Goal: Task Accomplishment & Management: Use online tool/utility

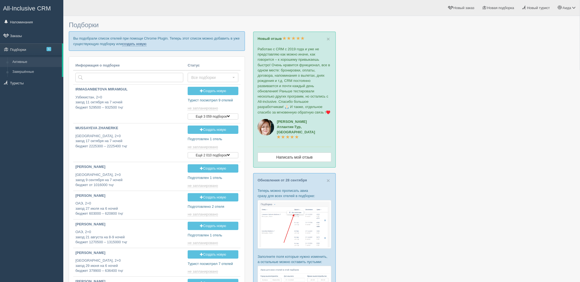
click at [145, 45] on link "создать новую" at bounding box center [134, 44] width 24 height 4
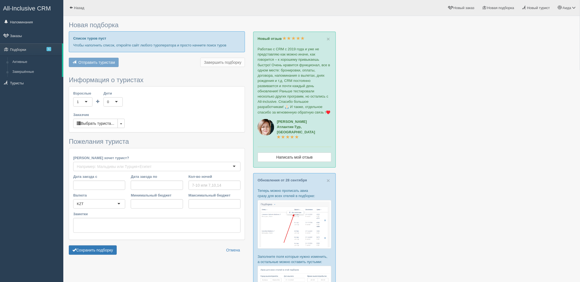
type input "7"
type input "3215700"
type input "3215800"
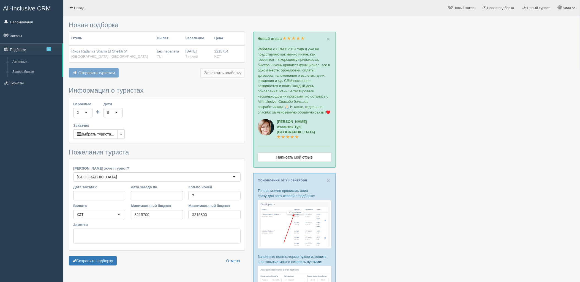
scroll to position [82, 0]
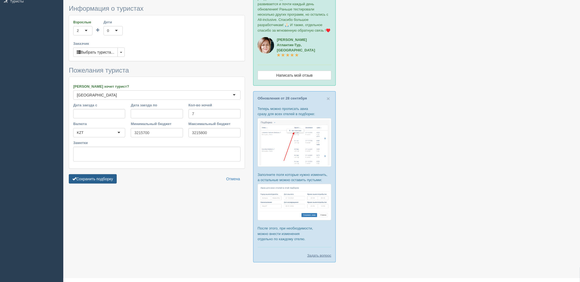
click at [108, 174] on button "Сохранить подборку" at bounding box center [93, 178] width 48 height 9
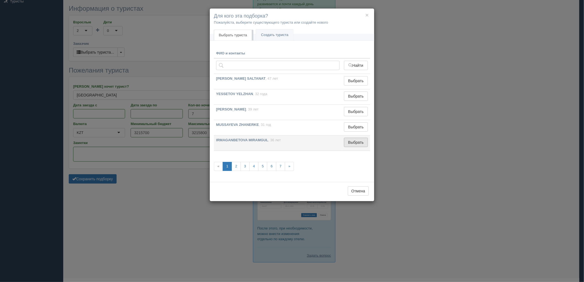
click at [362, 139] on button "Выбрать" at bounding box center [356, 142] width 24 height 9
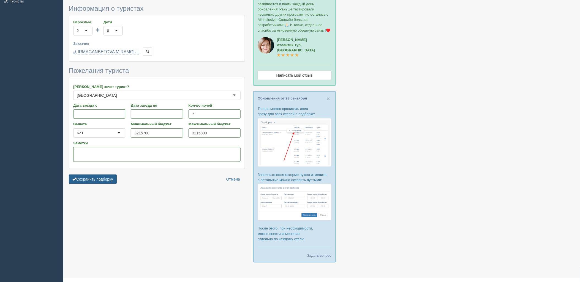
click at [95, 182] on button "Сохранить подборку" at bounding box center [93, 179] width 48 height 9
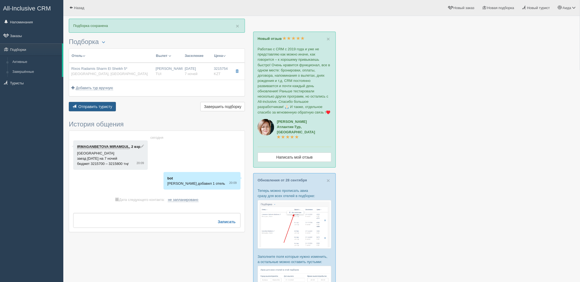
click at [95, 105] on span "Отправить туристу" at bounding box center [95, 107] width 34 height 4
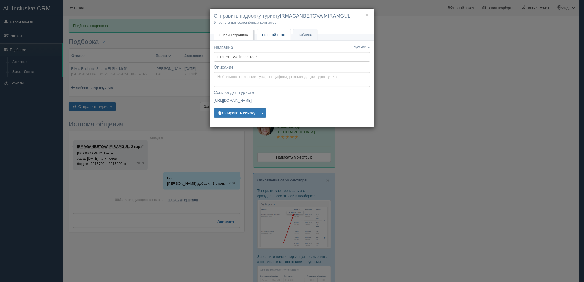
click at [266, 31] on link "Простой текст Текст" at bounding box center [274, 34] width 34 height 11
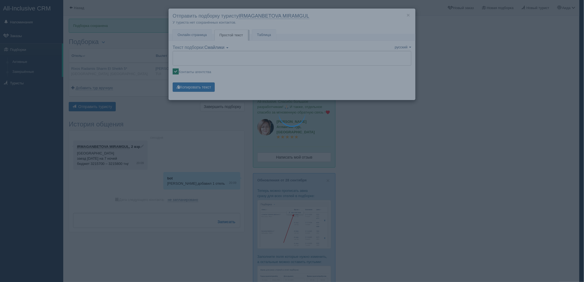
type textarea "🌞 Добрый день! Предлагаем Вам рассмотреть следующие варианты: 🌎 Египет, Шарм-эл…"
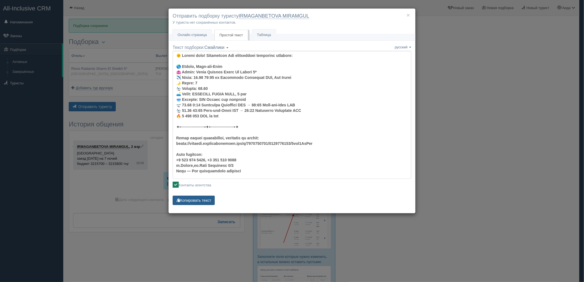
click at [200, 204] on button "Копировать текст" at bounding box center [194, 200] width 42 height 9
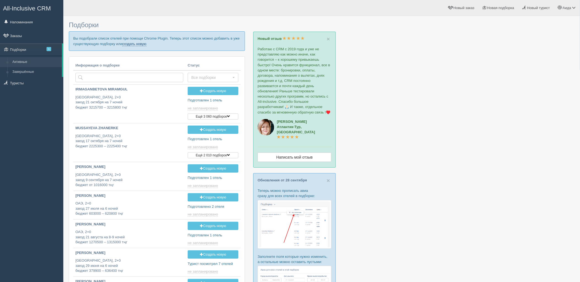
click at [137, 44] on link "создать новую" at bounding box center [134, 44] width 24 height 4
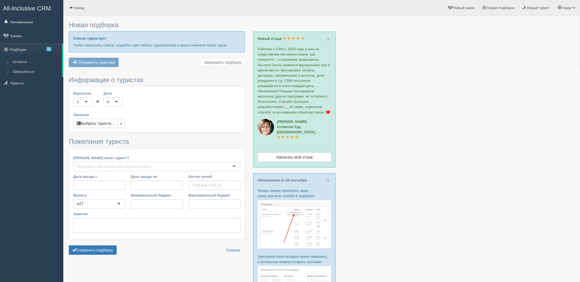
type input "7"
type input "2834000"
type input "2834100"
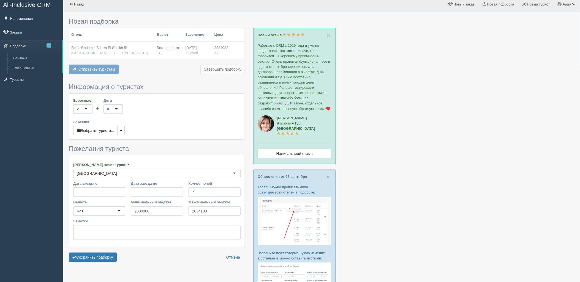
scroll to position [82, 0]
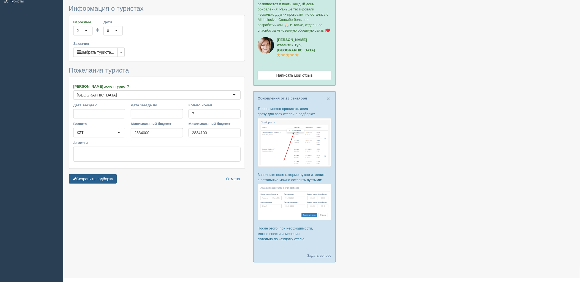
click at [91, 183] on button "Сохранить подборку" at bounding box center [93, 178] width 48 height 9
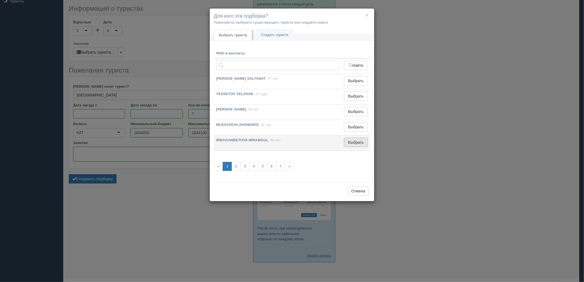
click at [359, 141] on button "Выбрать" at bounding box center [356, 142] width 24 height 9
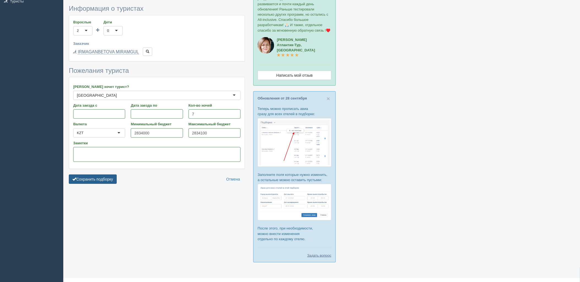
click at [108, 179] on button "Сохранить подборку" at bounding box center [93, 179] width 48 height 9
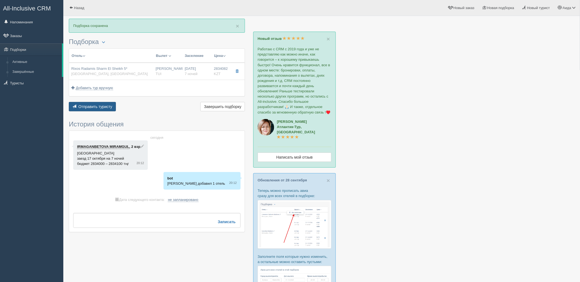
click at [87, 106] on span "Отправить туристу" at bounding box center [95, 107] width 34 height 4
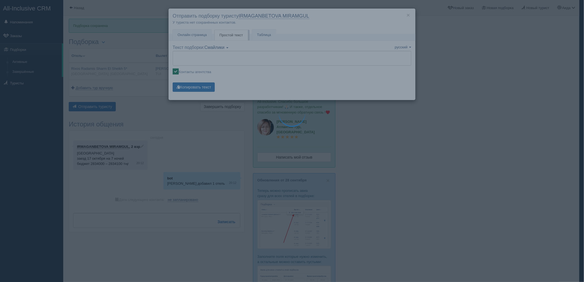
type textarea "🌞 Добрый день! Предлагаем Вам рассмотреть следующие варианты: 🌎 Египет, Шарм-эл…"
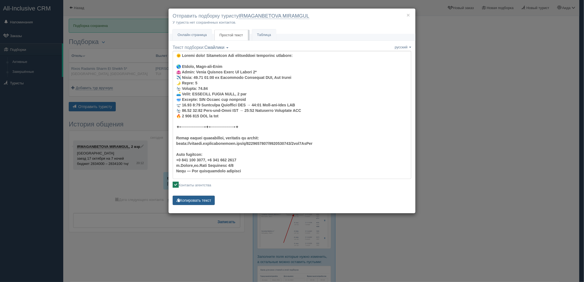
click at [193, 203] on button "Копировать текст" at bounding box center [194, 200] width 42 height 9
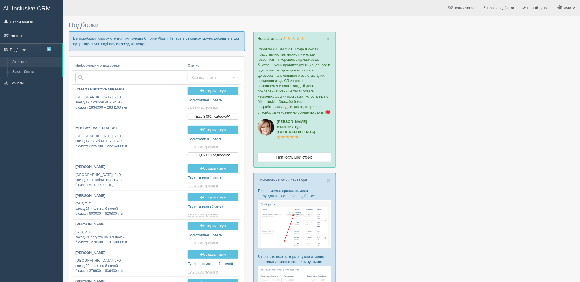
click at [131, 44] on link "создать новую" at bounding box center [134, 44] width 24 height 4
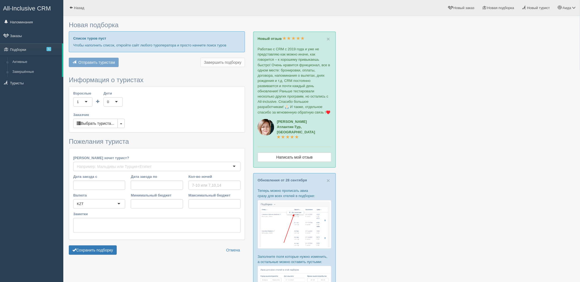
type input "7"
type input "2758100"
type input "2758200"
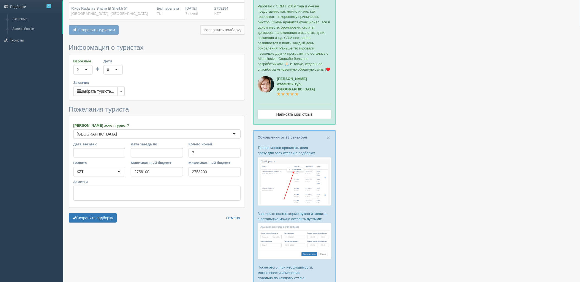
scroll to position [59, 0]
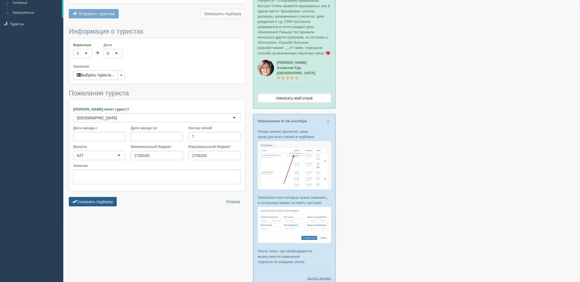
click at [87, 204] on button "Сохранить подборку" at bounding box center [93, 201] width 48 height 9
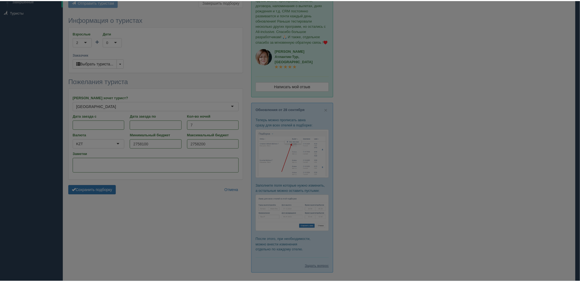
scroll to position [82, 0]
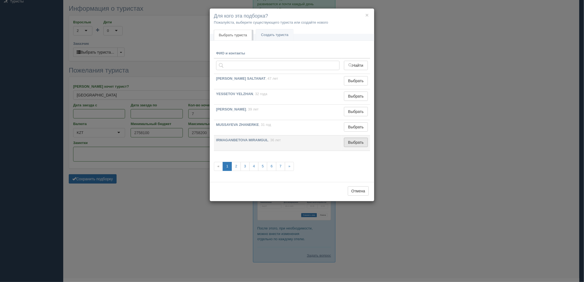
click at [357, 146] on button "Выбрать" at bounding box center [356, 142] width 24 height 9
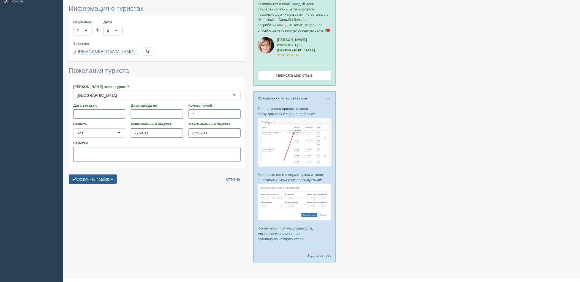
drag, startPoint x: 89, startPoint y: 174, endPoint x: 95, endPoint y: 176, distance: 5.8
click at [89, 174] on form "Информация о туристах Взрослые 2 2 1 2 3 4 5 6 7 8 9 10 11 12 13 14 15 16 17 18…" at bounding box center [157, 96] width 176 height 182
click at [97, 177] on button "Сохранить подборку" at bounding box center [93, 179] width 48 height 9
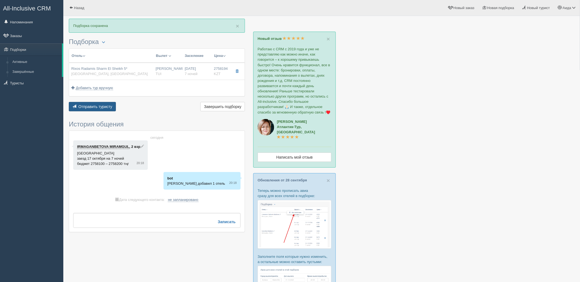
click at [90, 107] on span "Отправить туристу" at bounding box center [95, 107] width 34 height 4
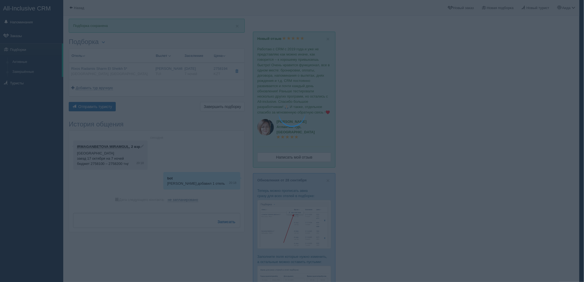
type textarea "🌞 Добрый день! Предлагаем Вам рассмотреть следующие варианты: 🌎 Египет, Шарм-эл…"
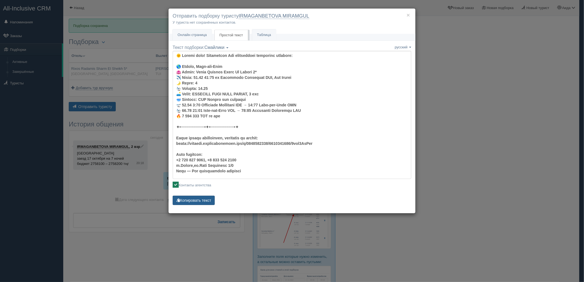
click at [199, 202] on button "Копировать текст" at bounding box center [194, 200] width 42 height 9
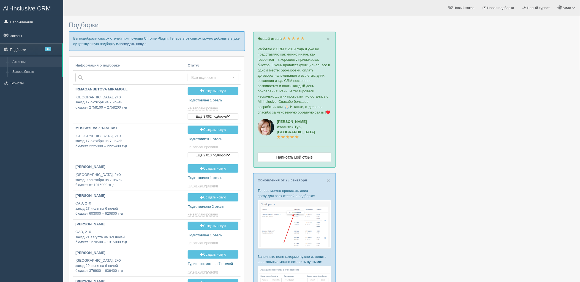
click at [130, 45] on link "создать новую" at bounding box center [134, 44] width 24 height 4
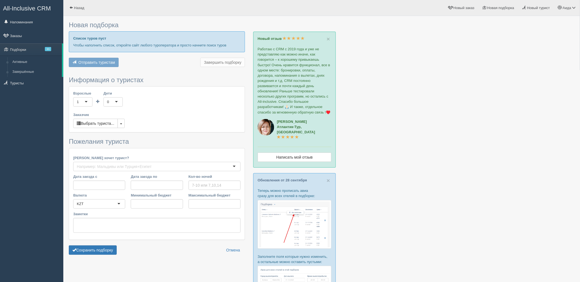
type input "5"
type input "654500"
type input "760000"
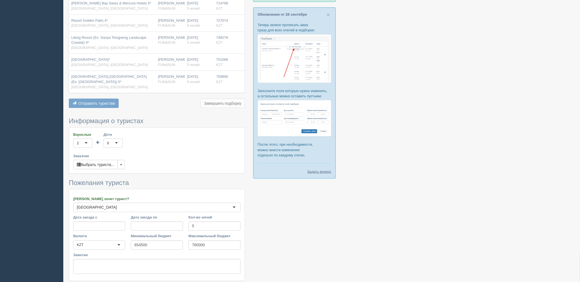
scroll to position [178, 0]
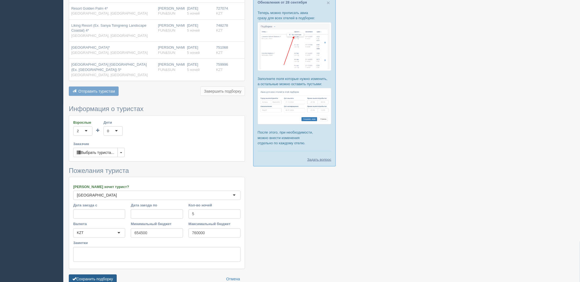
click at [87, 275] on button "Сохранить подборку" at bounding box center [93, 279] width 48 height 9
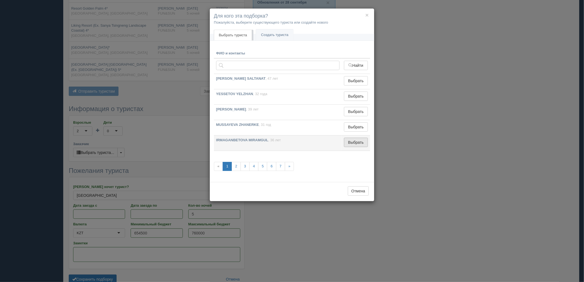
click at [363, 141] on button "Выбрать" at bounding box center [356, 142] width 24 height 9
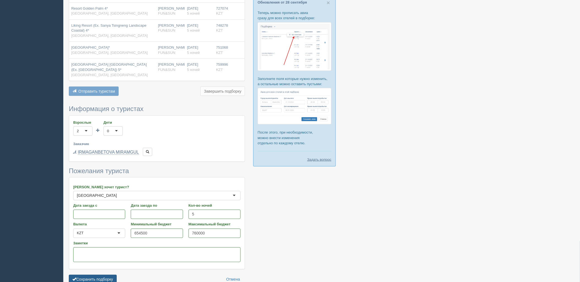
click at [89, 276] on button "Сохранить подборку" at bounding box center [93, 279] width 48 height 9
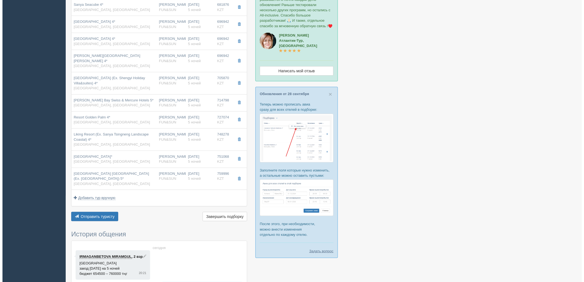
scroll to position [172, 0]
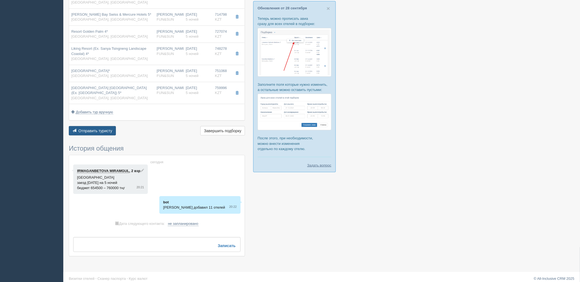
click at [102, 129] on span "Отправить туристу" at bounding box center [95, 131] width 34 height 4
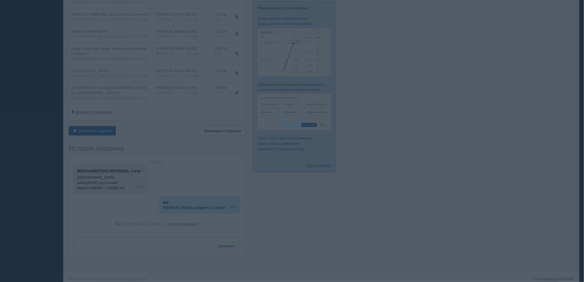
type textarea "🌞 Добрый день! Предлагаем Вам рассмотреть следующие варианты: 🌎 Китай, Санья 🏩 …"
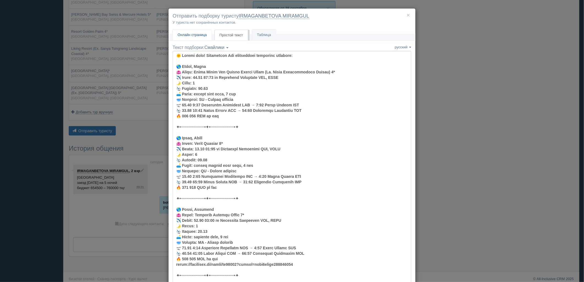
click at [201, 31] on link "Онлайн страница Онлайн" at bounding box center [192, 34] width 39 height 11
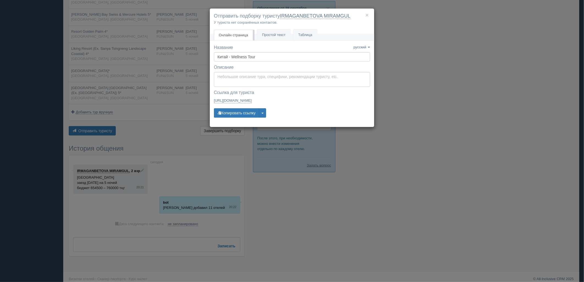
click at [242, 108] on div "Название Название сохранено русский english eesti latviešu polski українська ру…" at bounding box center [292, 84] width 156 height 78
click at [243, 110] on button "Копировать ссылку" at bounding box center [236, 112] width 45 height 9
click at [429, 102] on div "× Отправить подборку туристу IRMAGANBETOVA MIRAMGUL У туриста нет сохранённых к…" at bounding box center [292, 141] width 584 height 282
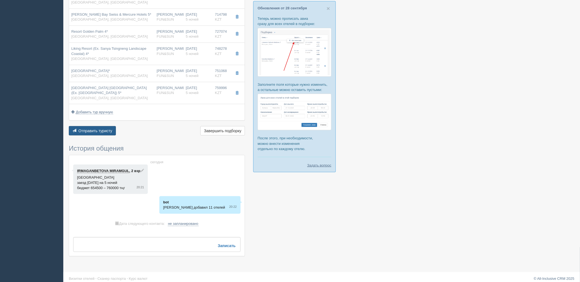
click at [97, 129] on span "Отправить туристу" at bounding box center [95, 131] width 34 height 4
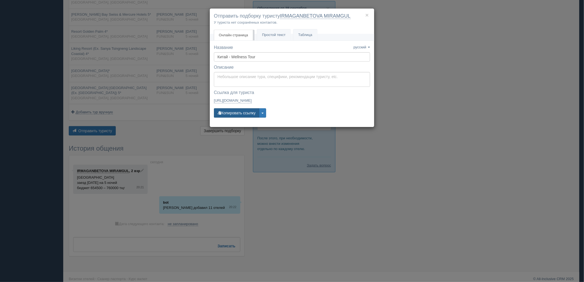
click at [225, 114] on button "Копировать ссылку" at bounding box center [236, 112] width 45 height 9
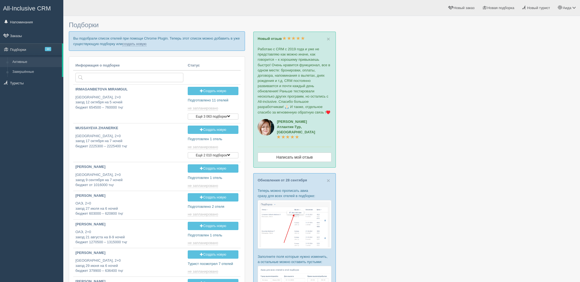
type input "[DATE] 20:20"
drag, startPoint x: 128, startPoint y: 44, endPoint x: 125, endPoint y: 48, distance: 4.7
click at [128, 44] on link "создать новую" at bounding box center [134, 44] width 24 height 4
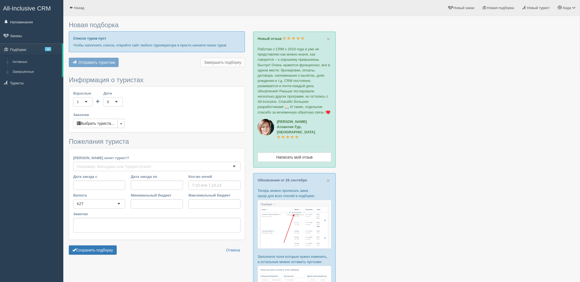
type input "5-6"
type input "976900"
type input "1271100"
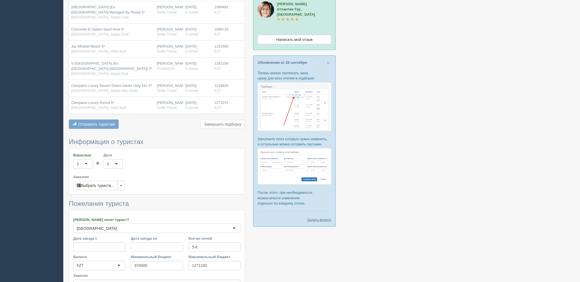
scroll to position [175, 0]
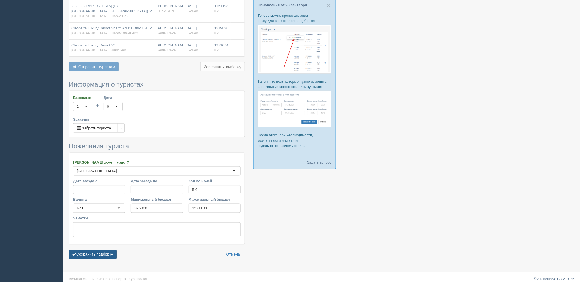
click at [103, 251] on button "Сохранить подборку" at bounding box center [93, 254] width 48 height 9
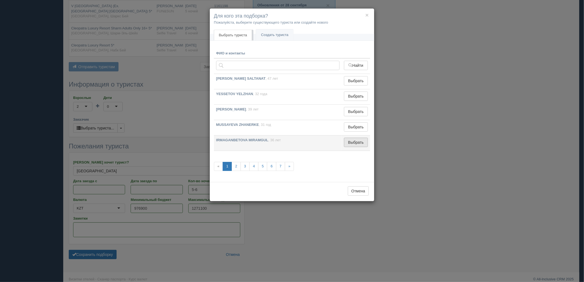
click at [352, 143] on button "Выбрать" at bounding box center [356, 142] width 24 height 9
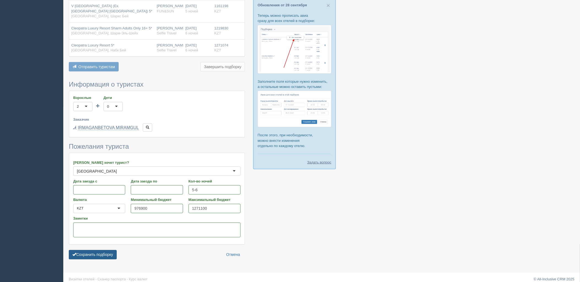
click at [106, 250] on button "Сохранить подборку" at bounding box center [93, 254] width 48 height 9
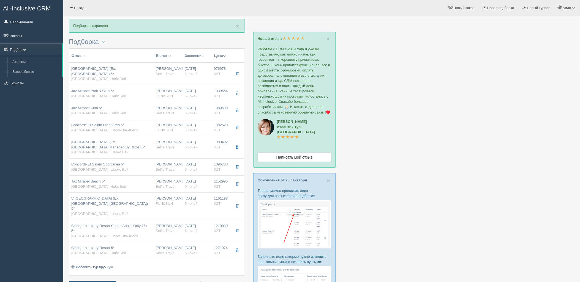
click at [107, 281] on button "Отправить туристу Отправить" at bounding box center [92, 285] width 47 height 9
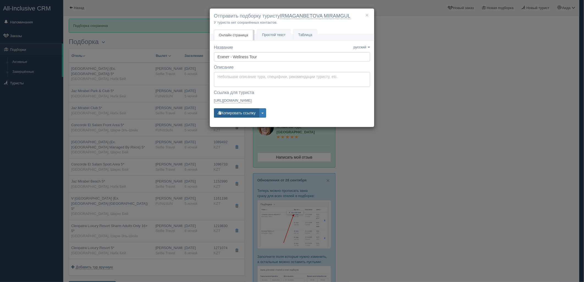
drag, startPoint x: 237, startPoint y: 114, endPoint x: 244, endPoint y: 111, distance: 7.6
click at [237, 114] on button "Копировать ссылку" at bounding box center [236, 112] width 45 height 9
click at [251, 112] on button "Копировать ссылку" at bounding box center [236, 112] width 45 height 9
